Goal: Navigation & Orientation: Find specific page/section

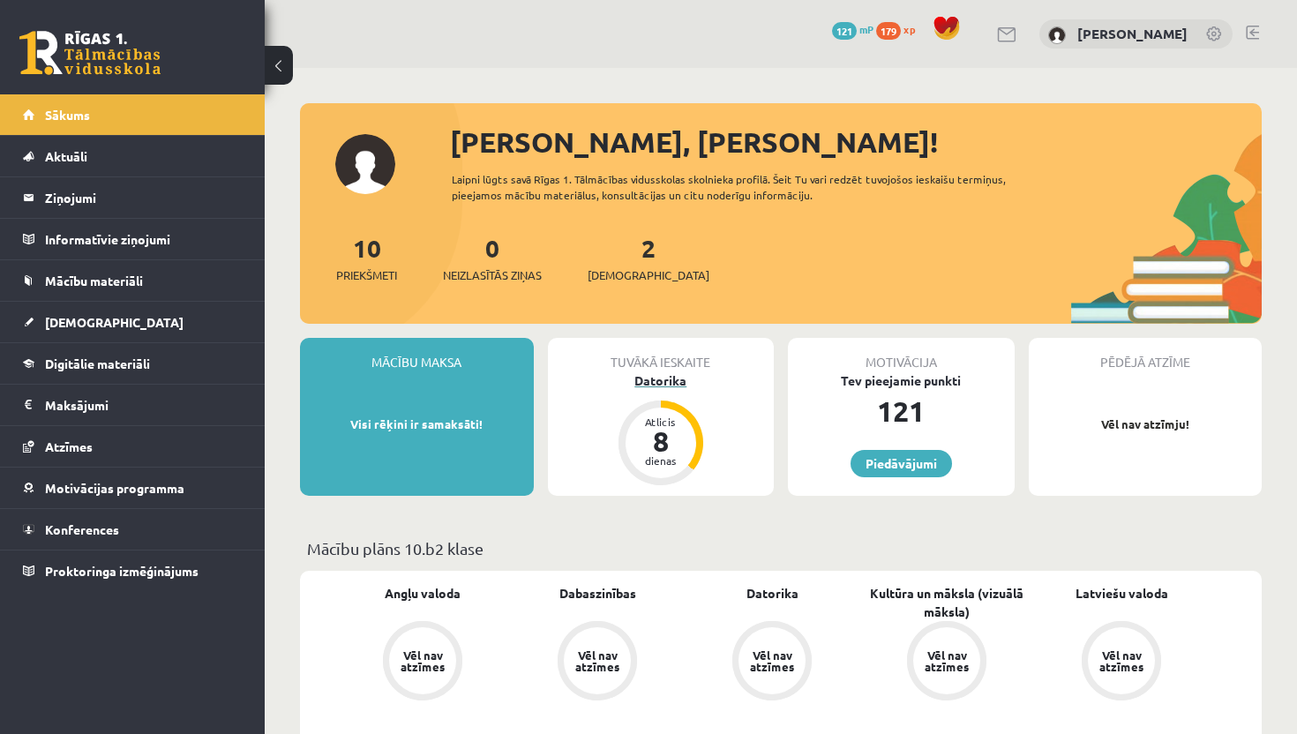
click at [664, 374] on div "Datorika" at bounding box center [661, 380] width 227 height 19
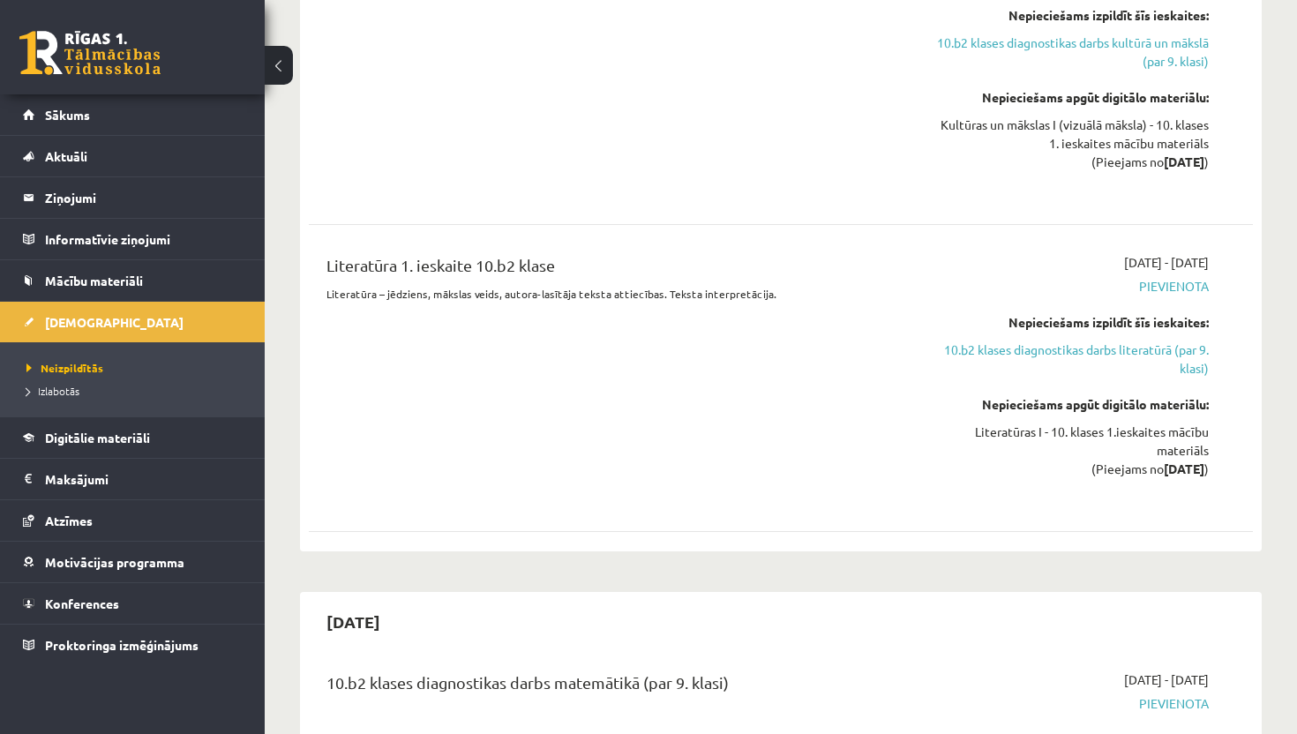
scroll to position [1377, 0]
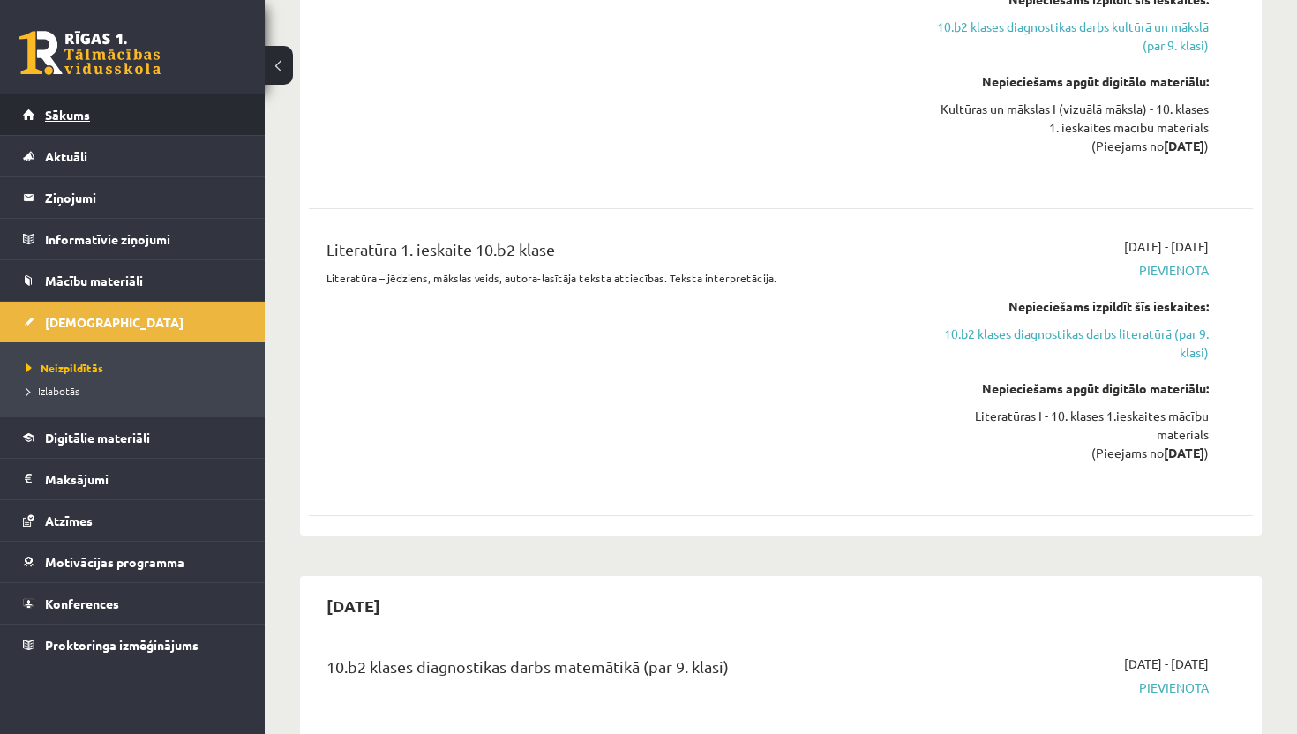
click at [135, 115] on link "Sākums" at bounding box center [133, 114] width 220 height 41
